Goal: Use online tool/utility: Utilize a website feature to perform a specific function

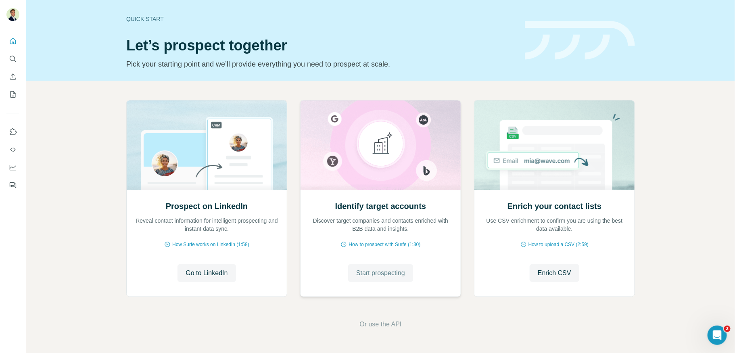
click at [376, 274] on span "Start prospecting" at bounding box center [380, 273] width 49 height 10
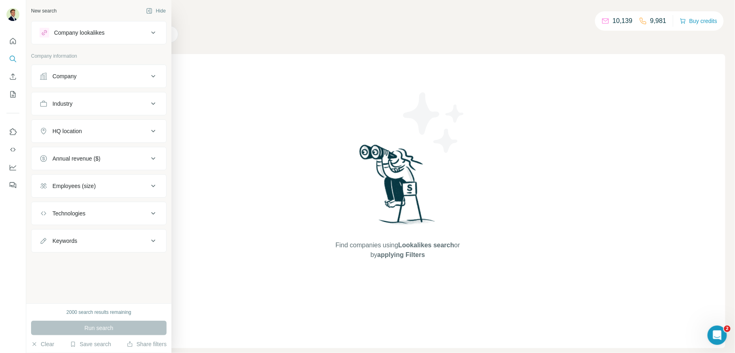
click at [76, 32] on div "Company lookalikes" at bounding box center [79, 33] width 50 height 8
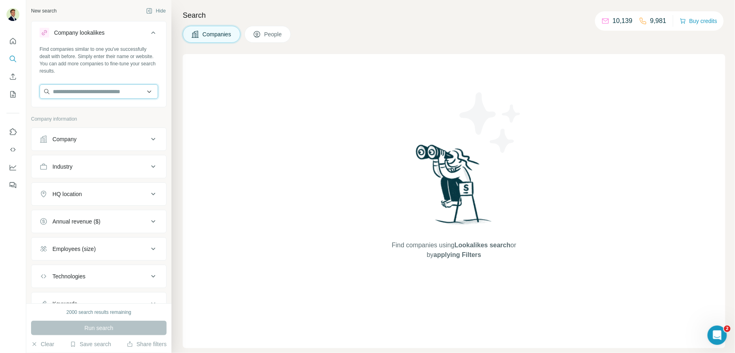
click at [83, 86] on input "text" at bounding box center [99, 91] width 119 height 15
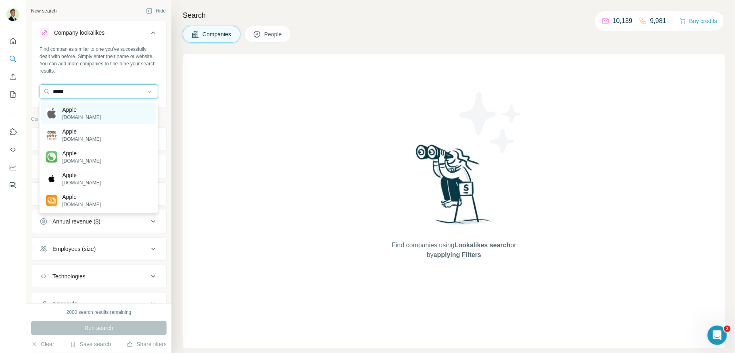
type input "*****"
click at [84, 114] on p "[DOMAIN_NAME]" at bounding box center [81, 117] width 39 height 7
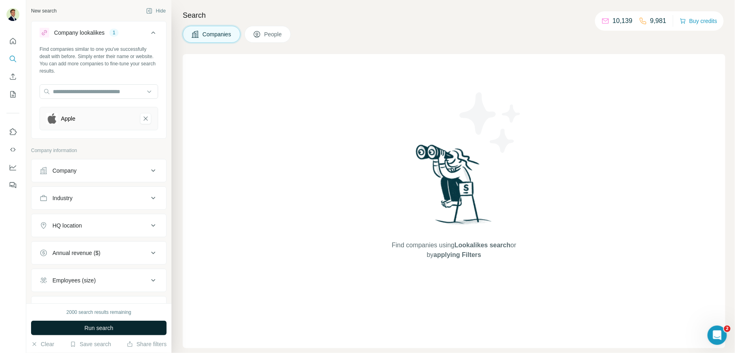
click at [101, 326] on span "Run search" at bounding box center [98, 328] width 29 height 8
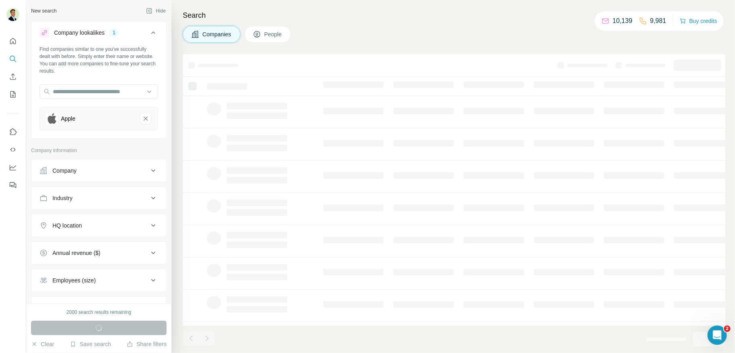
click at [90, 172] on div "Company" at bounding box center [94, 171] width 109 height 8
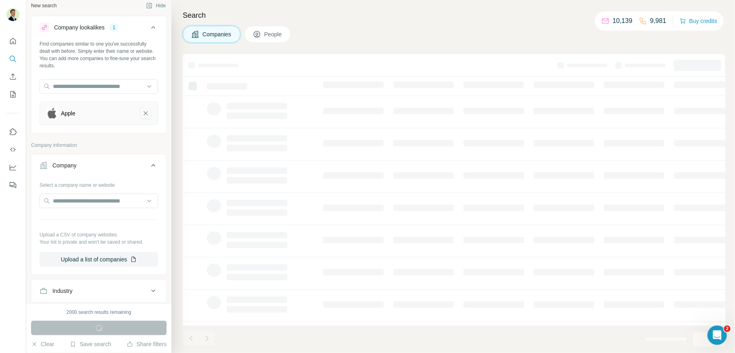
click at [146, 116] on icon "Apple-remove-button" at bounding box center [145, 113] width 7 height 8
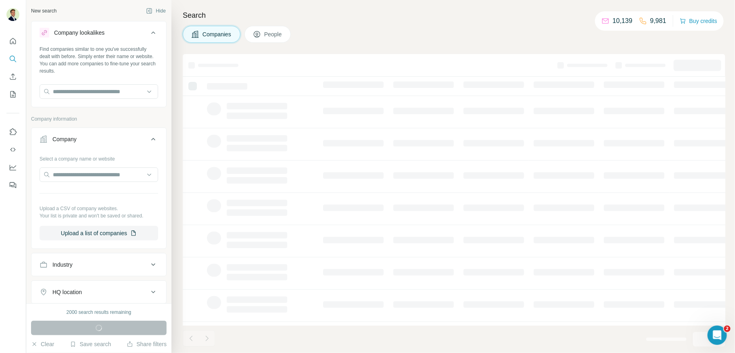
click at [151, 137] on icon at bounding box center [154, 139] width 10 height 10
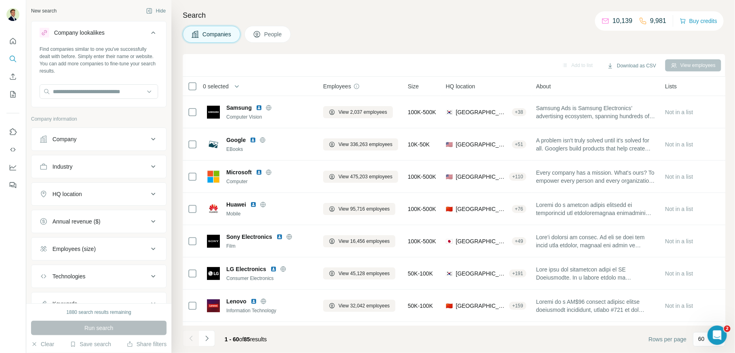
click at [76, 165] on div "Industry" at bounding box center [94, 167] width 109 height 8
click at [78, 193] on div at bounding box center [99, 187] width 119 height 15
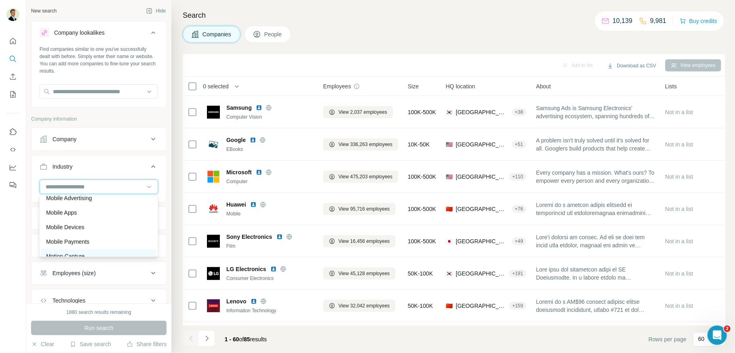
scroll to position [5438, 0]
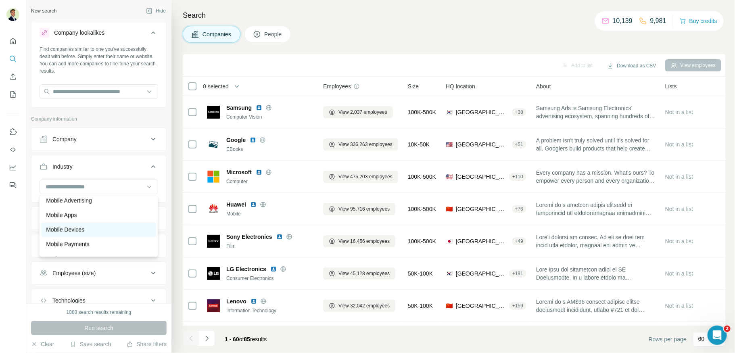
click at [75, 226] on p "Mobile Devices" at bounding box center [65, 230] width 38 height 8
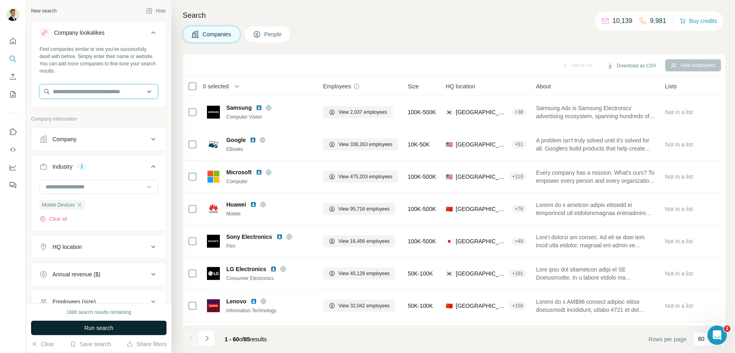
click at [67, 97] on input "text" at bounding box center [99, 91] width 119 height 15
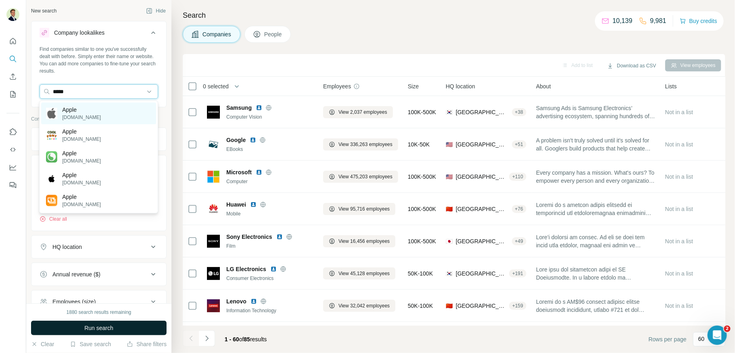
type input "*****"
click at [77, 116] on p "[DOMAIN_NAME]" at bounding box center [81, 117] width 39 height 7
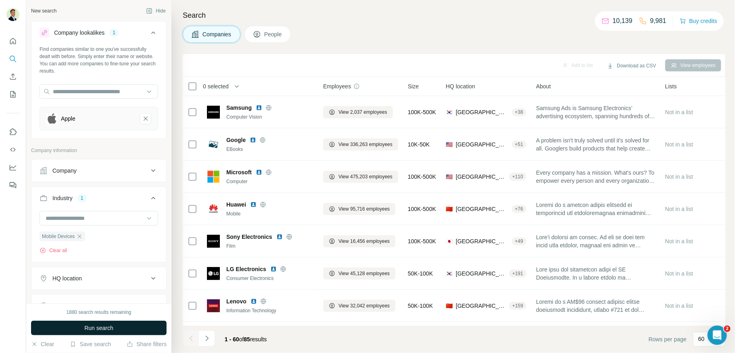
click at [98, 328] on span "Run search" at bounding box center [98, 328] width 29 height 8
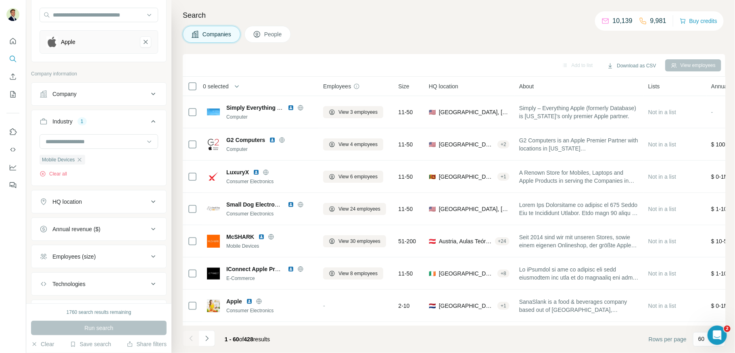
scroll to position [79, 0]
click at [77, 200] on div "HQ location" at bounding box center [66, 200] width 29 height 8
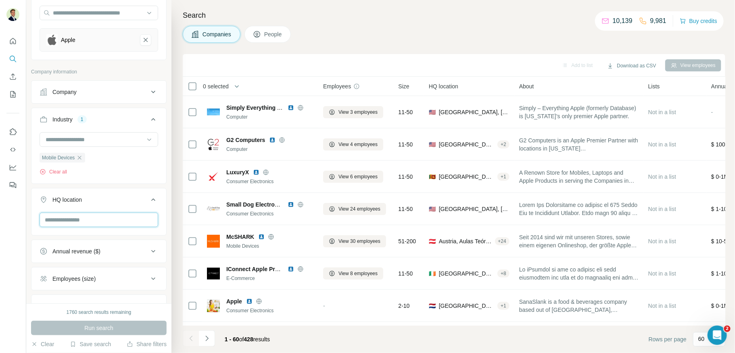
click at [75, 218] on input "text" at bounding box center [99, 220] width 119 height 15
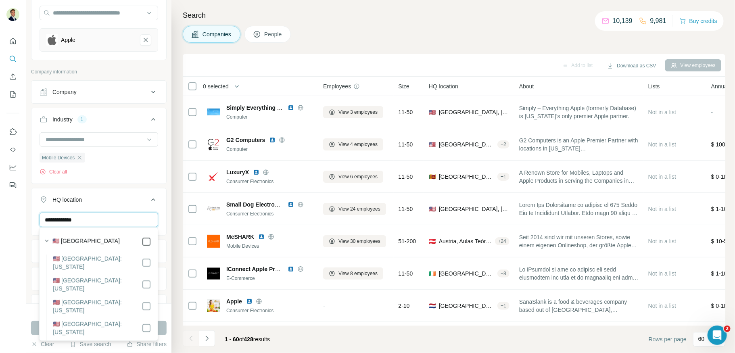
type input "**********"
click at [150, 199] on icon at bounding box center [154, 200] width 10 height 10
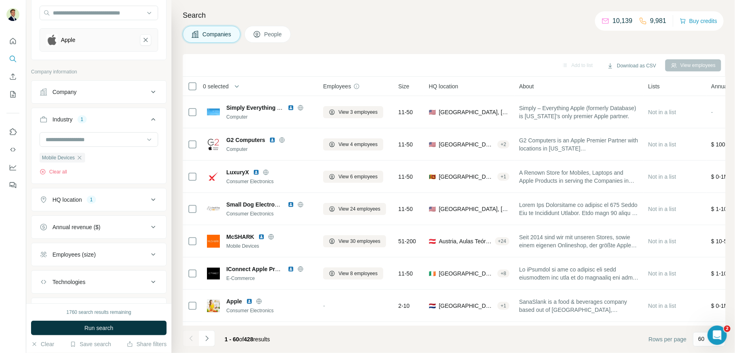
click at [90, 223] on div "Annual revenue ($)" at bounding box center [76, 227] width 48 height 8
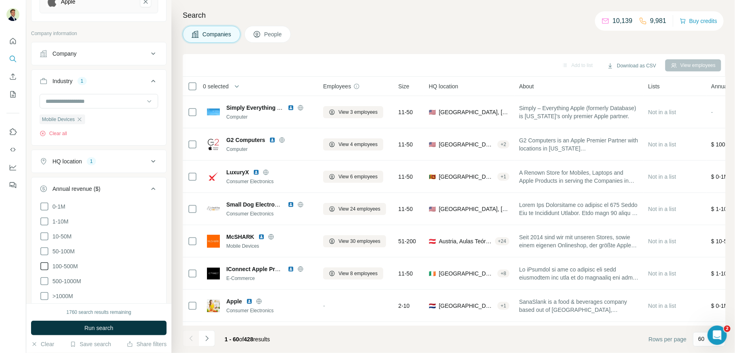
click at [42, 263] on icon at bounding box center [45, 266] width 10 height 10
click at [139, 188] on div "Annual revenue ($) 1" at bounding box center [94, 189] width 109 height 8
click at [85, 217] on div "Employees (size)" at bounding box center [73, 217] width 43 height 8
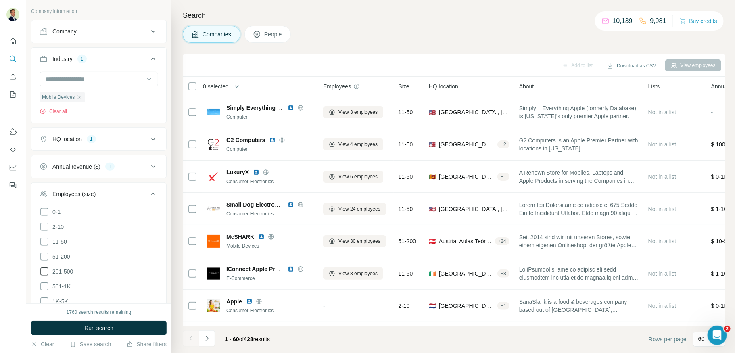
click at [43, 267] on icon at bounding box center [45, 272] width 10 height 10
click at [129, 192] on div "Employees (size) 1" at bounding box center [94, 194] width 109 height 8
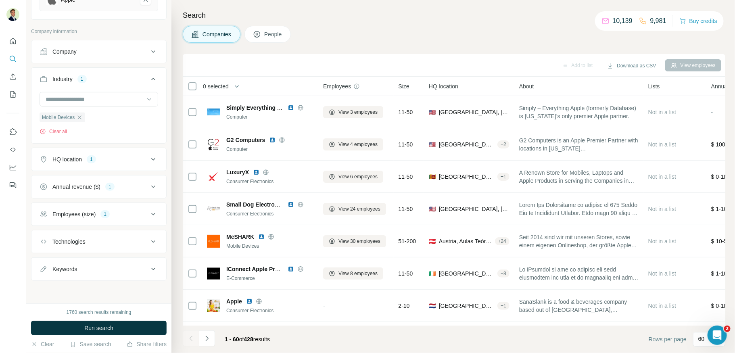
scroll to position [116, 0]
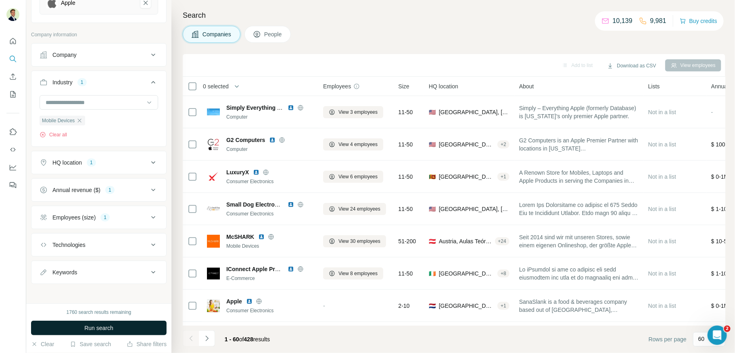
click at [94, 330] on span "Run search" at bounding box center [98, 328] width 29 height 8
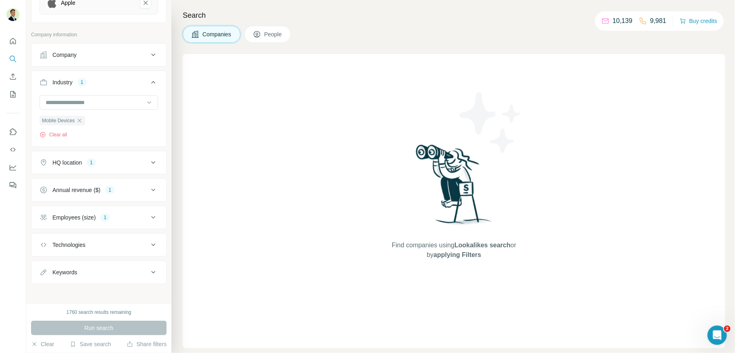
click at [96, 216] on div "Employees (size)" at bounding box center [73, 217] width 43 height 8
click at [80, 119] on icon "button" at bounding box center [79, 120] width 6 height 6
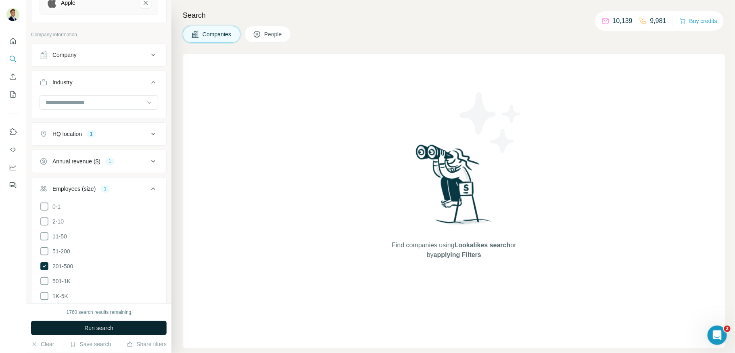
click at [95, 329] on span "Run search" at bounding box center [98, 328] width 29 height 8
click at [46, 264] on icon at bounding box center [44, 266] width 8 height 8
click at [94, 327] on span "Run search" at bounding box center [98, 328] width 29 height 8
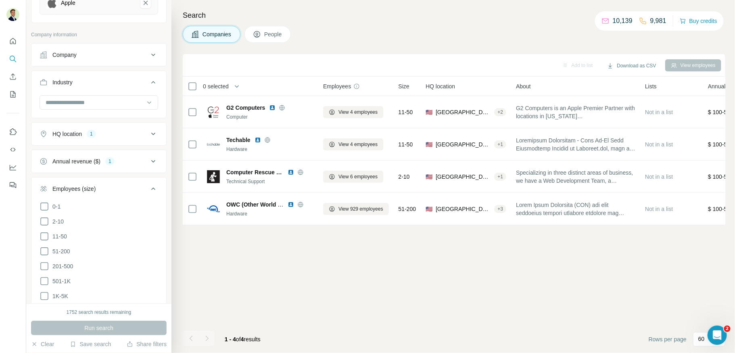
click at [154, 186] on icon at bounding box center [154, 189] width 10 height 10
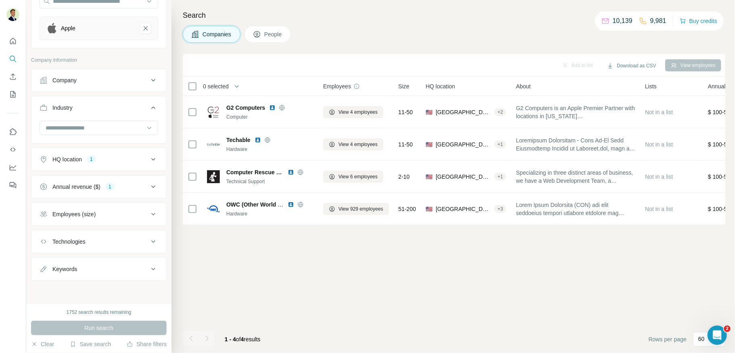
scroll to position [87, 0]
click at [118, 188] on div "Annual revenue ($) 1" at bounding box center [94, 190] width 109 height 8
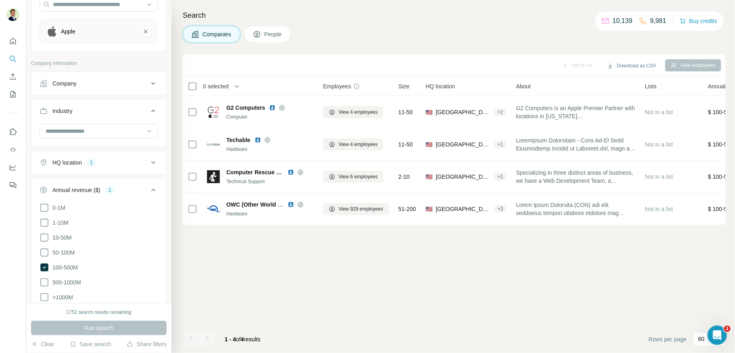
drag, startPoint x: 44, startPoint y: 264, endPoint x: 83, endPoint y: 245, distance: 43.7
click at [44, 264] on icon at bounding box center [44, 268] width 8 height 8
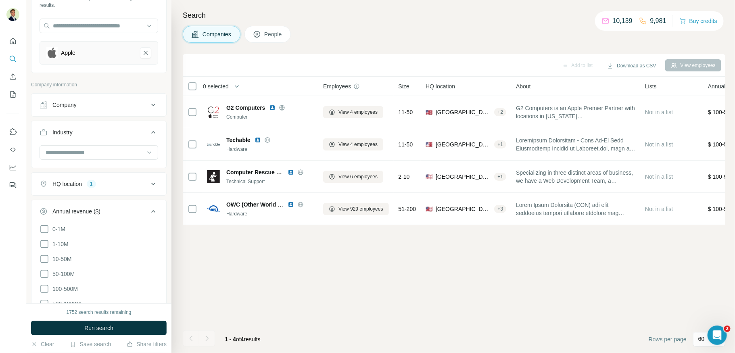
scroll to position [59, 0]
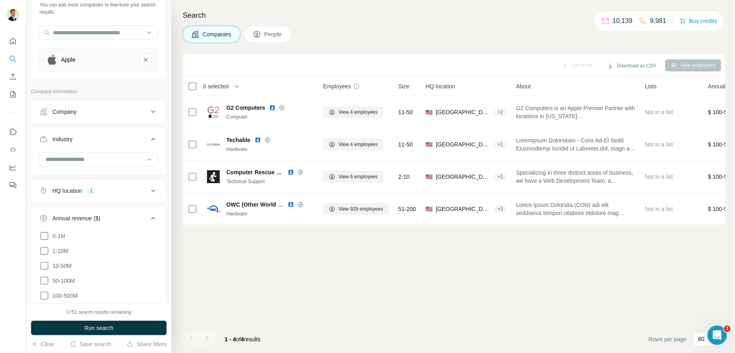
click at [131, 217] on div "Annual revenue ($)" at bounding box center [94, 218] width 109 height 8
click at [112, 195] on button "HQ location 1" at bounding box center [98, 190] width 135 height 19
click at [94, 227] on icon "button" at bounding box center [97, 229] width 6 height 6
